Goal: Task Accomplishment & Management: Use online tool/utility

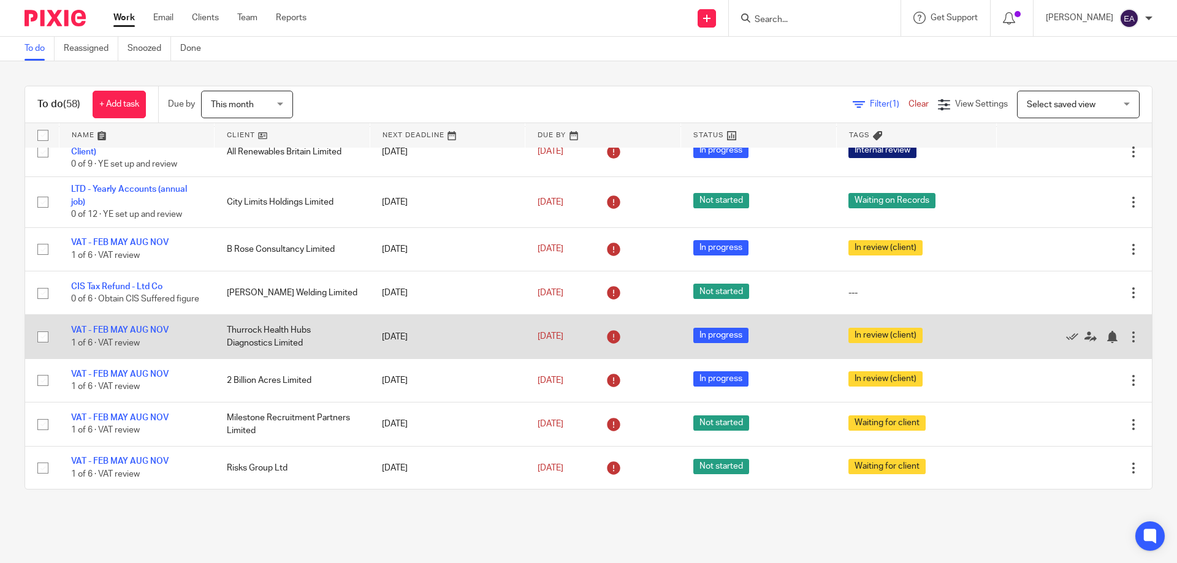
scroll to position [429, 0]
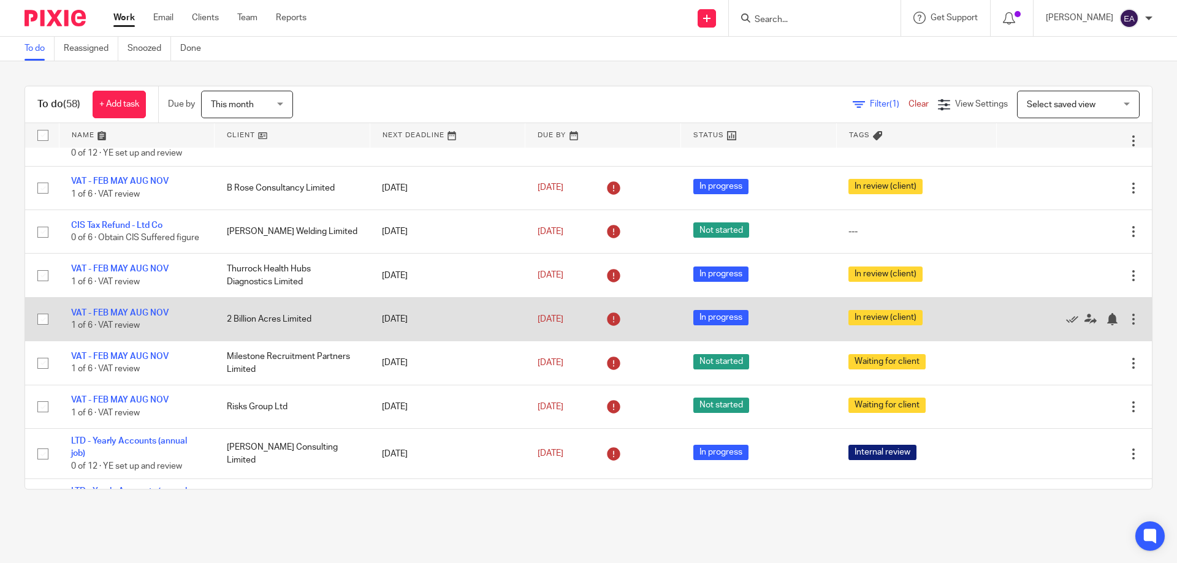
click at [276, 319] on td "2 Billion Acres Limited" at bounding box center [293, 319] width 156 height 44
click at [147, 318] on link "VAT - FEB MAY AUG NOV" at bounding box center [119, 313] width 97 height 9
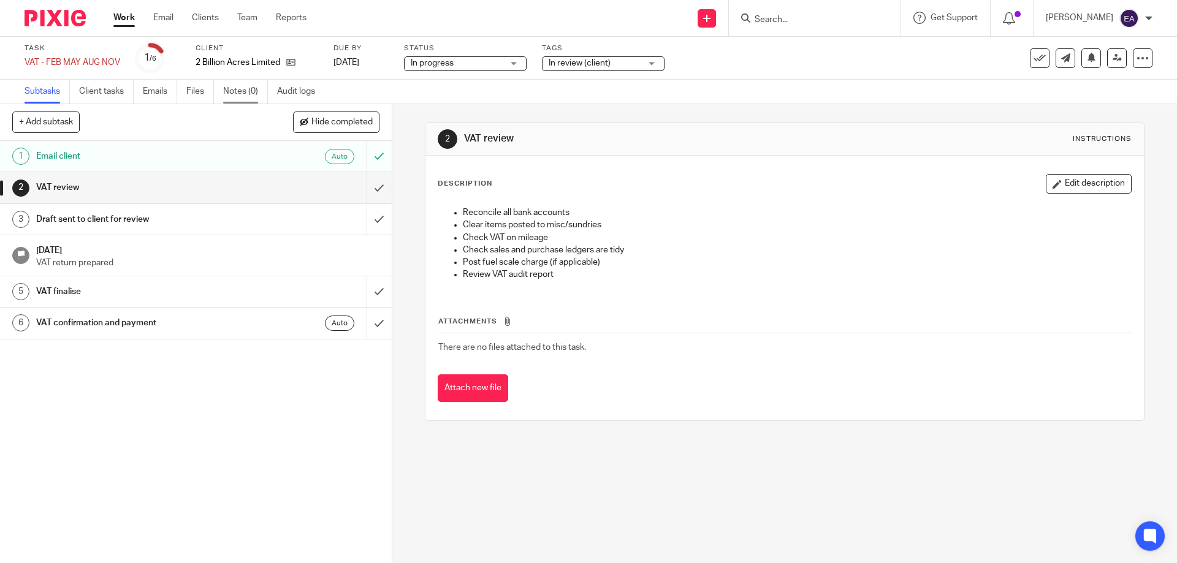
click at [248, 90] on link "Notes (0)" at bounding box center [245, 92] width 45 height 24
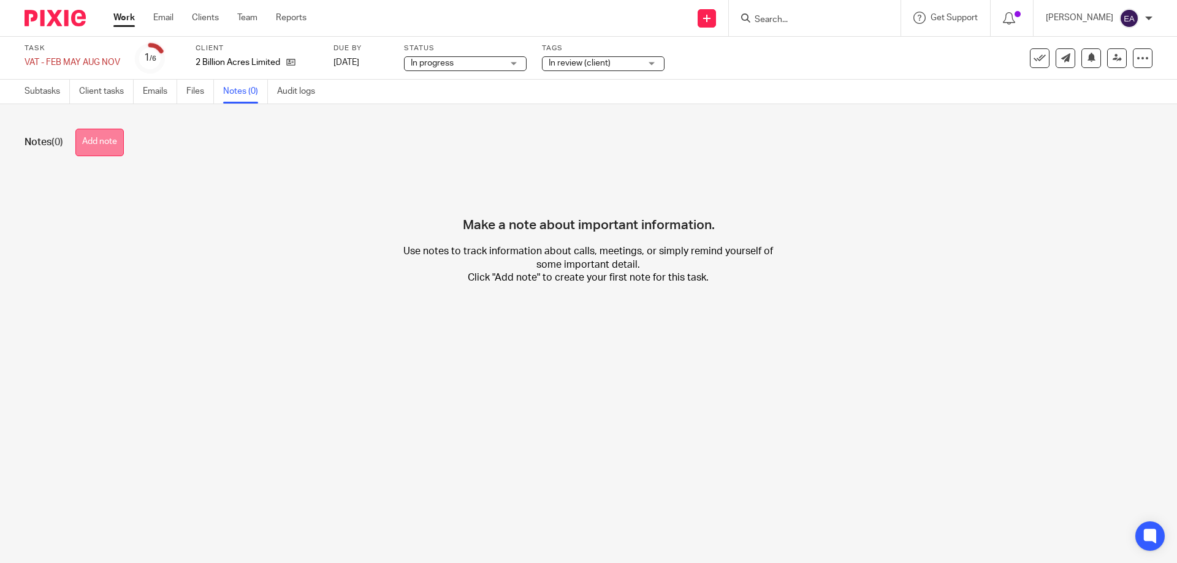
click at [104, 139] on button "Add note" at bounding box center [99, 143] width 48 height 28
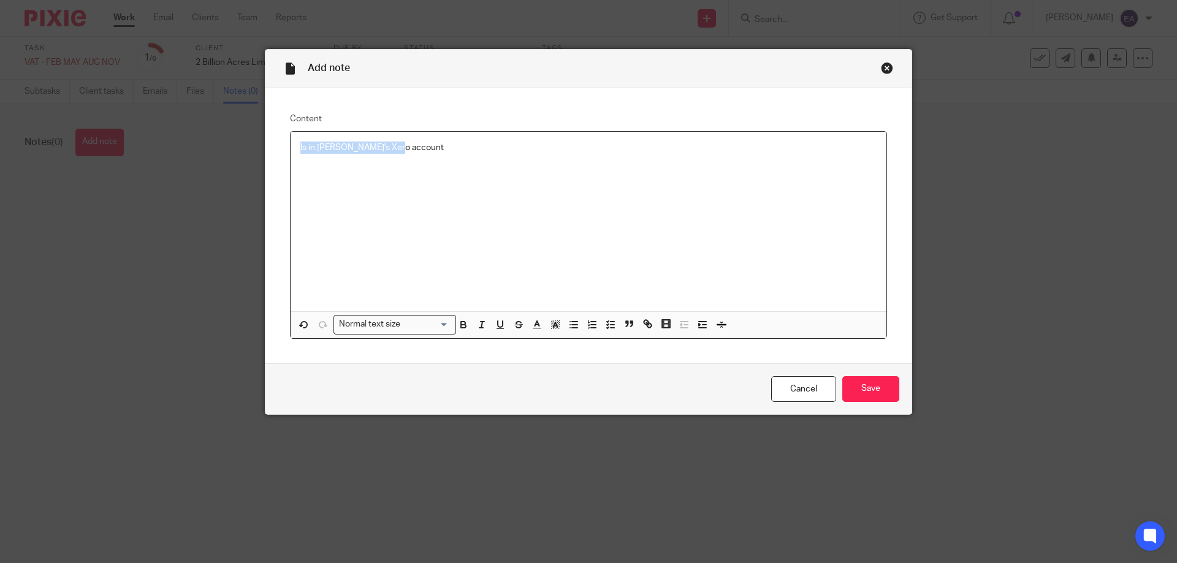
drag, startPoint x: 405, startPoint y: 149, endPoint x: 290, endPoint y: 135, distance: 115.5
click at [278, 139] on div "Content Is in Jaye's Xero account Normal text size Loading... Remove Edit Inser…" at bounding box center [588, 225] width 646 height 275
copy p "Is in Jaye's Xero account"
click at [872, 386] on input "Save" at bounding box center [870, 389] width 57 height 26
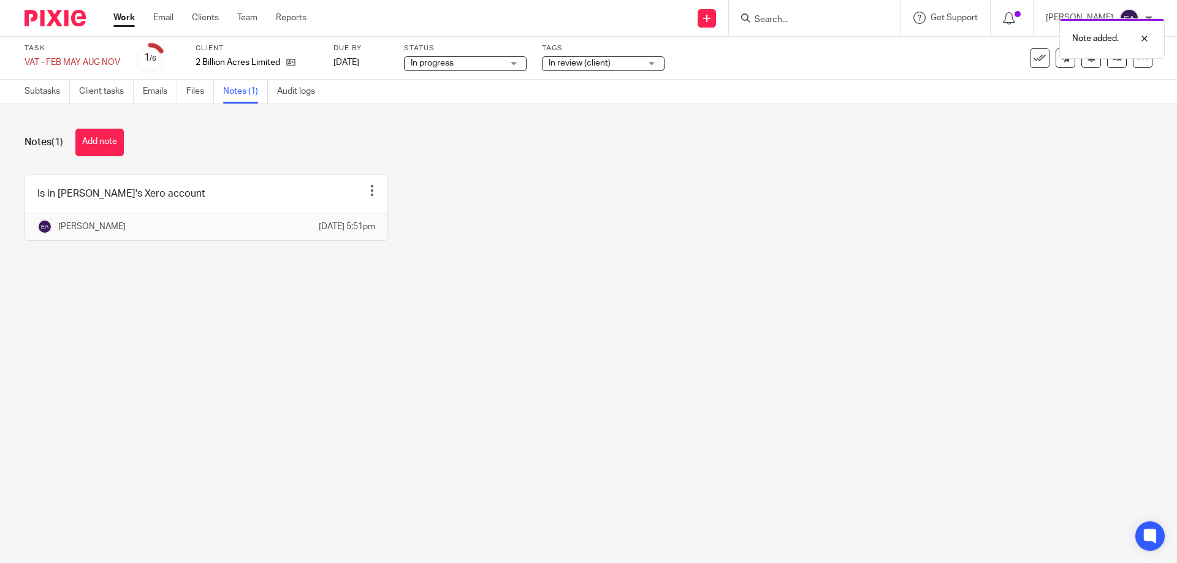
click at [128, 21] on link "Work" at bounding box center [123, 18] width 21 height 12
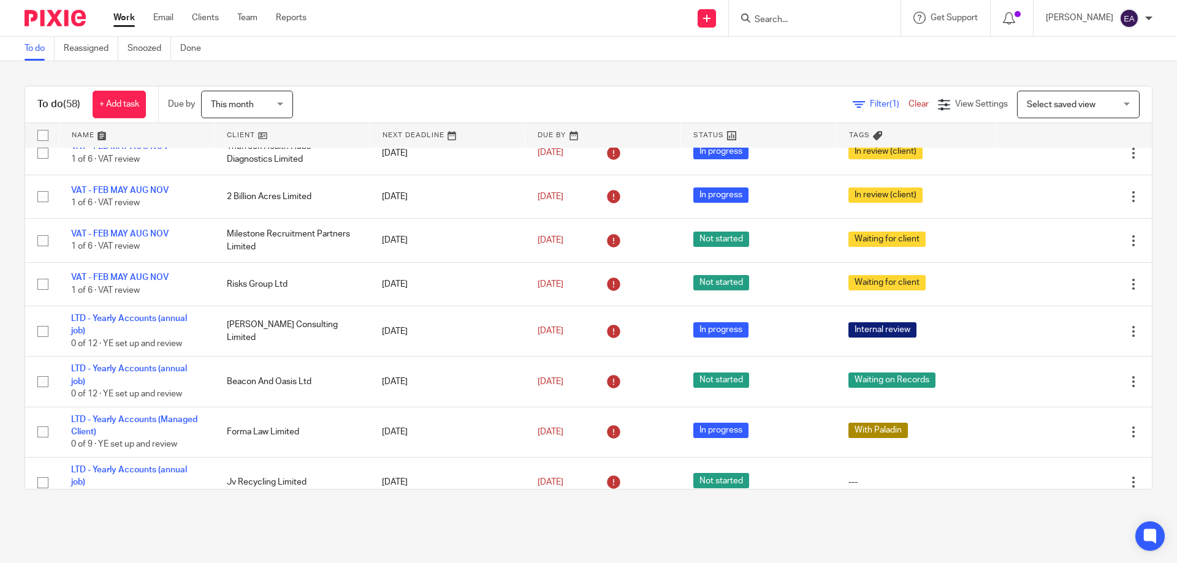
scroll to position [674, 0]
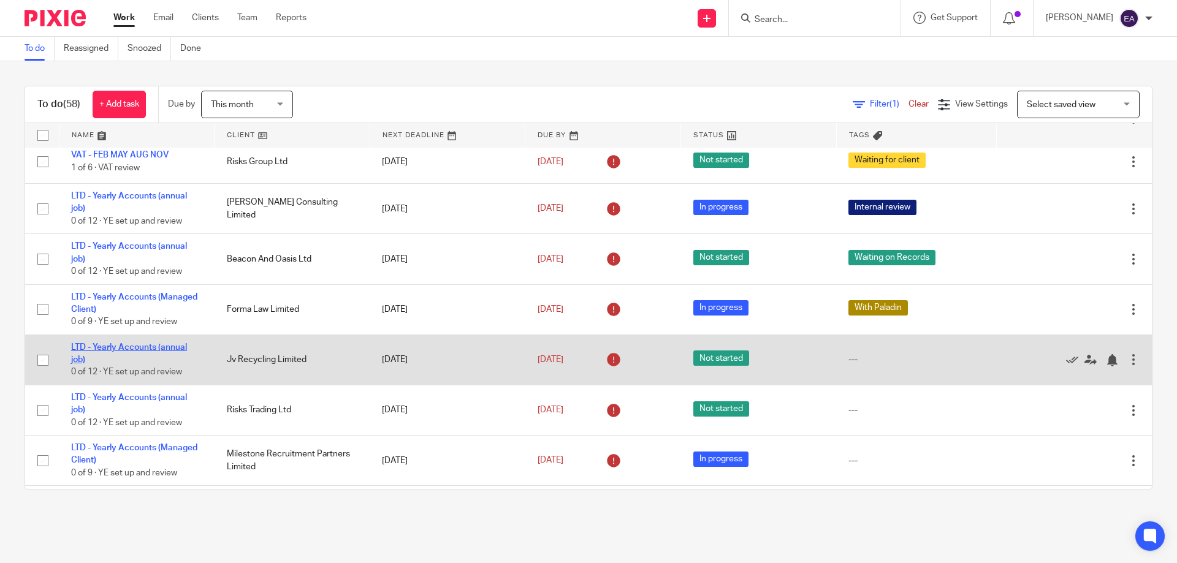
click at [147, 356] on link "LTD - Yearly Accounts (annual job)" at bounding box center [129, 353] width 116 height 21
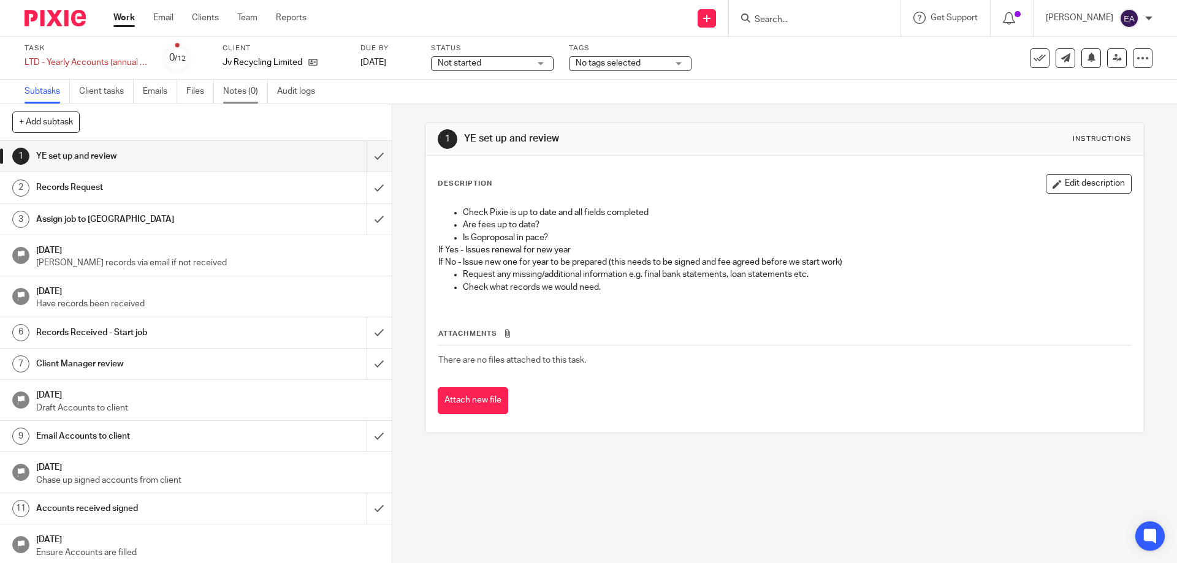
click at [244, 90] on link "Notes (0)" at bounding box center [245, 92] width 45 height 24
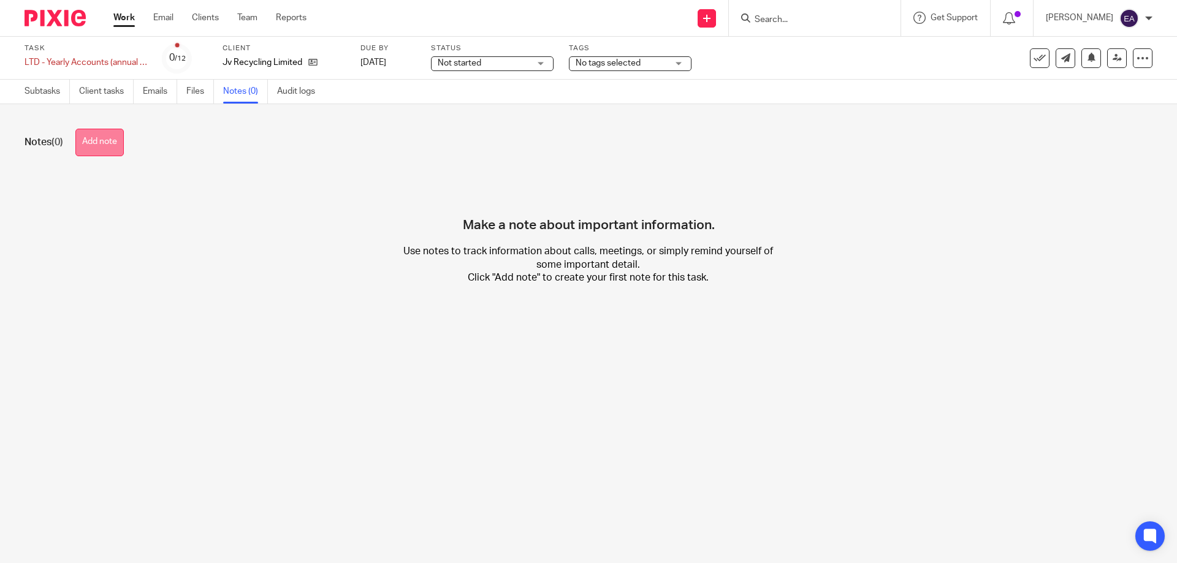
click at [104, 142] on button "Add note" at bounding box center [99, 143] width 48 height 28
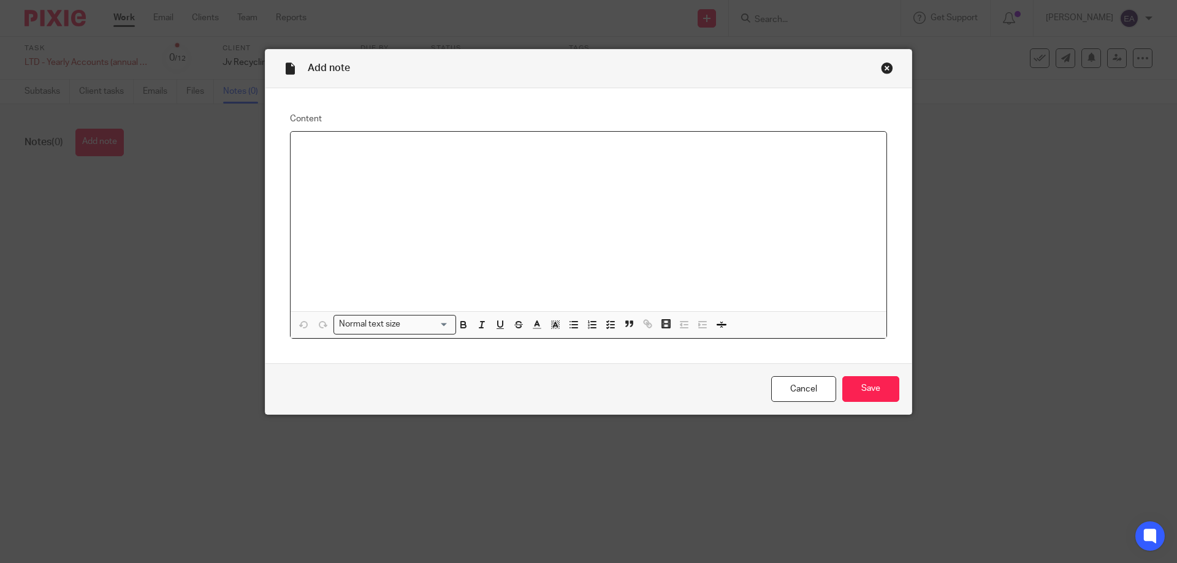
click at [380, 177] on div at bounding box center [589, 222] width 596 height 180
click at [876, 393] on input "Save" at bounding box center [870, 389] width 57 height 26
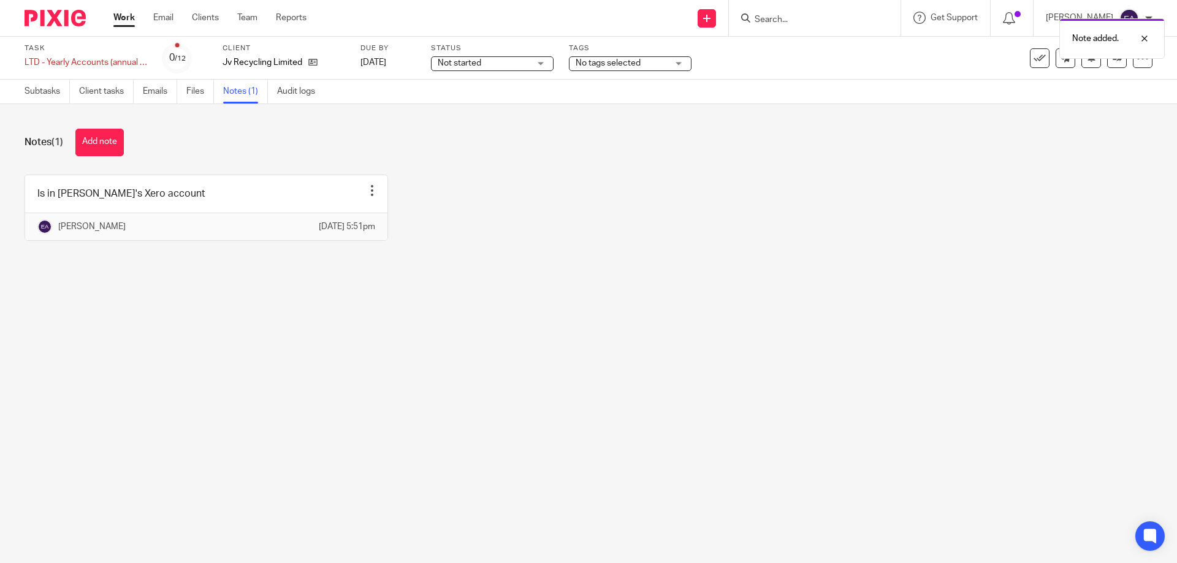
click at [124, 13] on link "Work" at bounding box center [123, 18] width 21 height 12
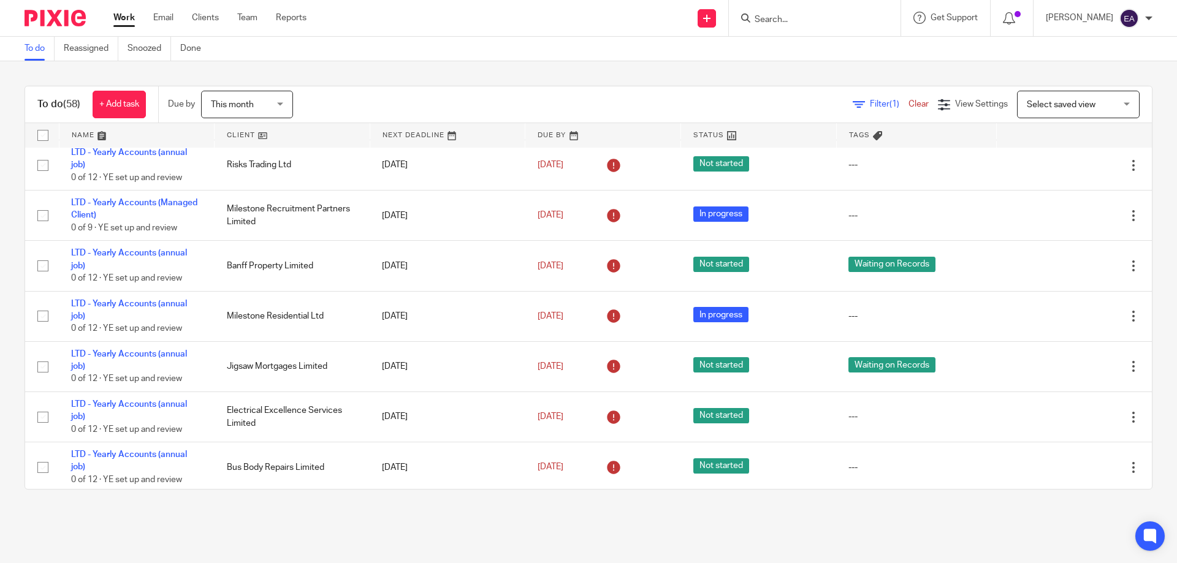
scroll to position [981, 0]
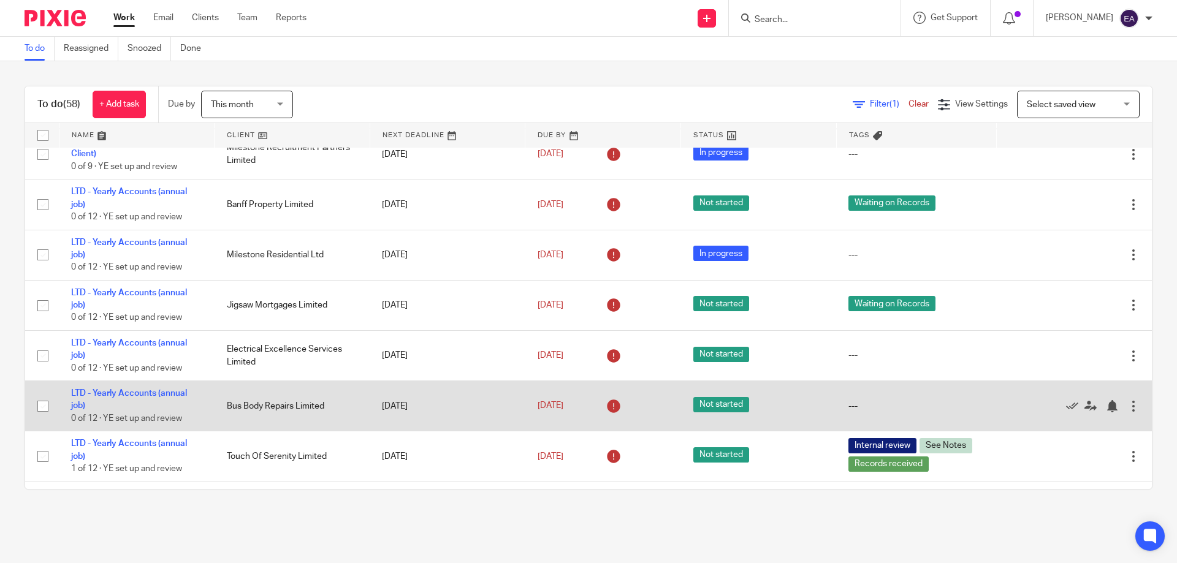
click at [173, 395] on td "LTD - Yearly Accounts (annual job) 0 of 12 · YE set up and review" at bounding box center [137, 406] width 156 height 50
click at [157, 402] on link "LTD - Yearly Accounts (annual job)" at bounding box center [129, 399] width 116 height 21
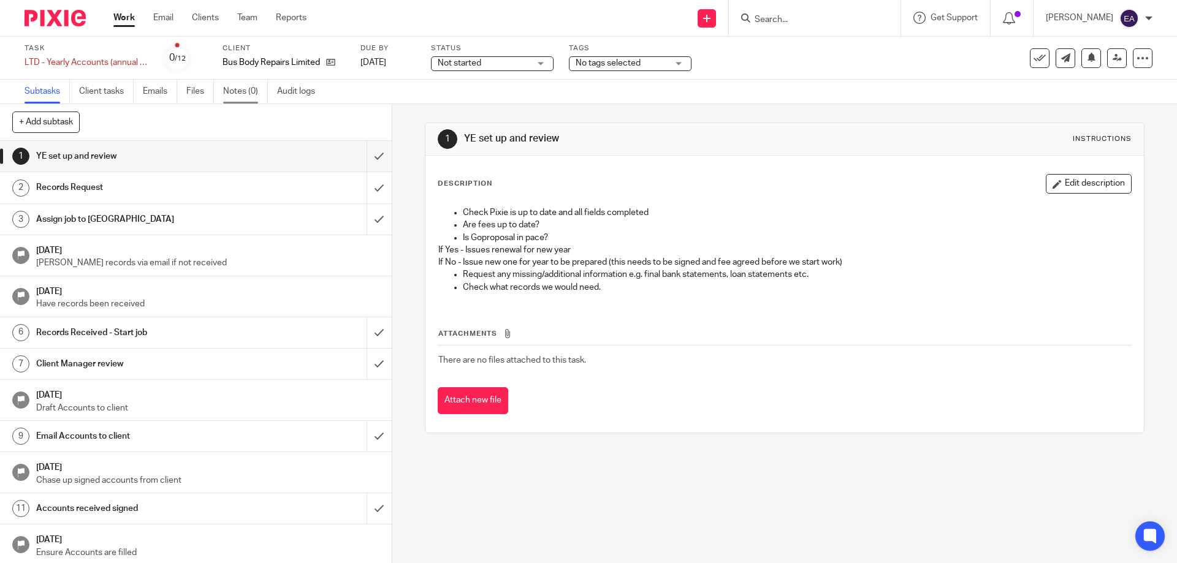
click at [237, 89] on link "Notes (0)" at bounding box center [245, 92] width 45 height 24
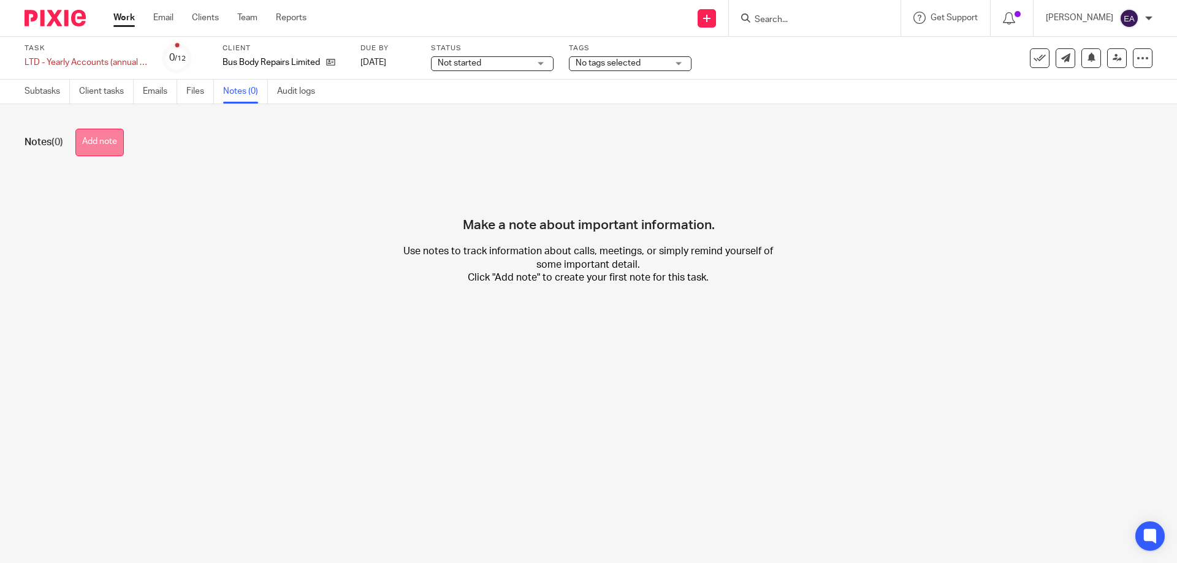
click at [95, 147] on button "Add note" at bounding box center [99, 143] width 48 height 28
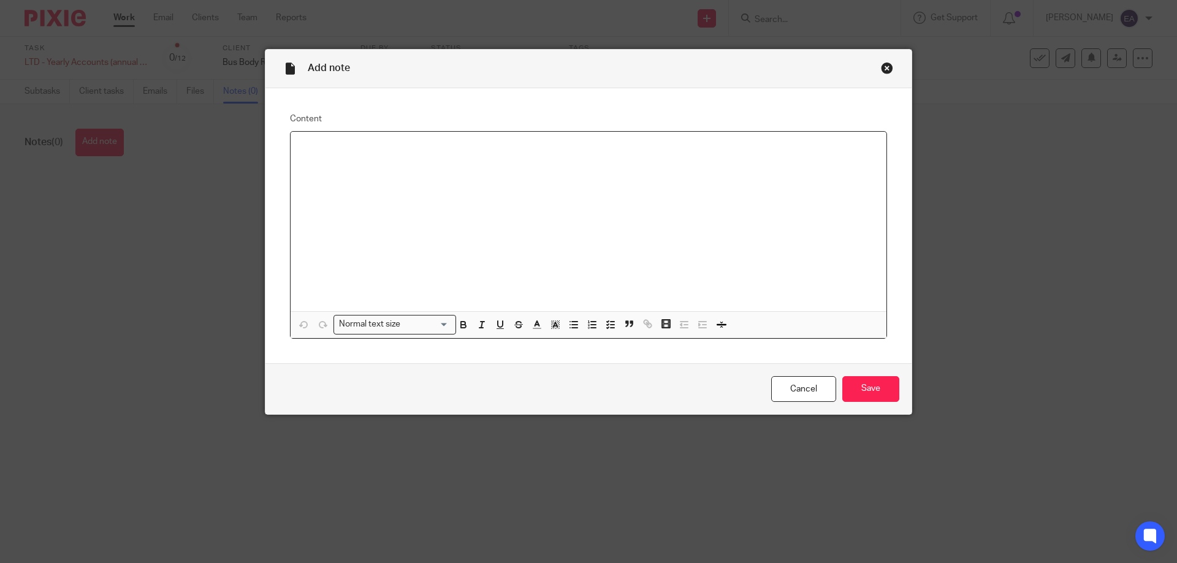
click at [378, 181] on div at bounding box center [589, 222] width 596 height 180
click at [875, 389] on input "Save" at bounding box center [870, 389] width 57 height 26
